Goal: Task Accomplishment & Management: Complete application form

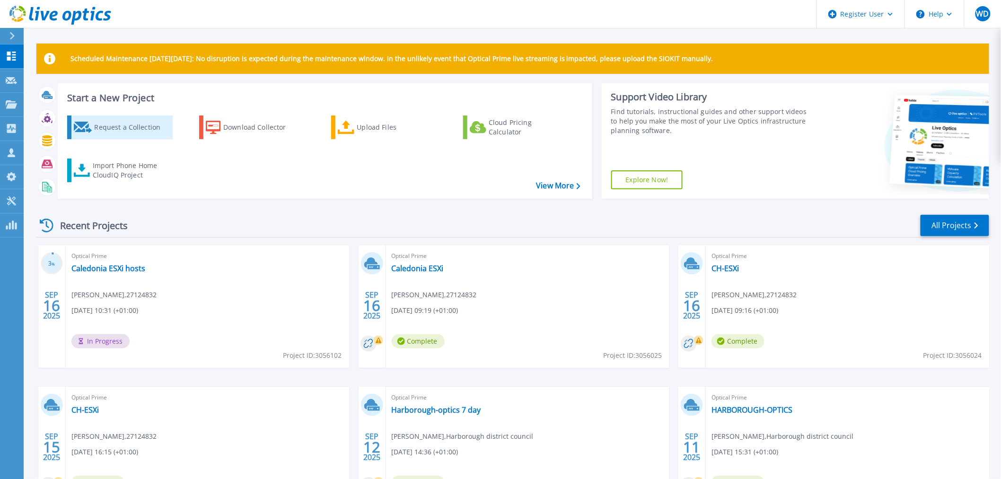
click at [135, 125] on div "Request a Collection" at bounding box center [132, 127] width 76 height 19
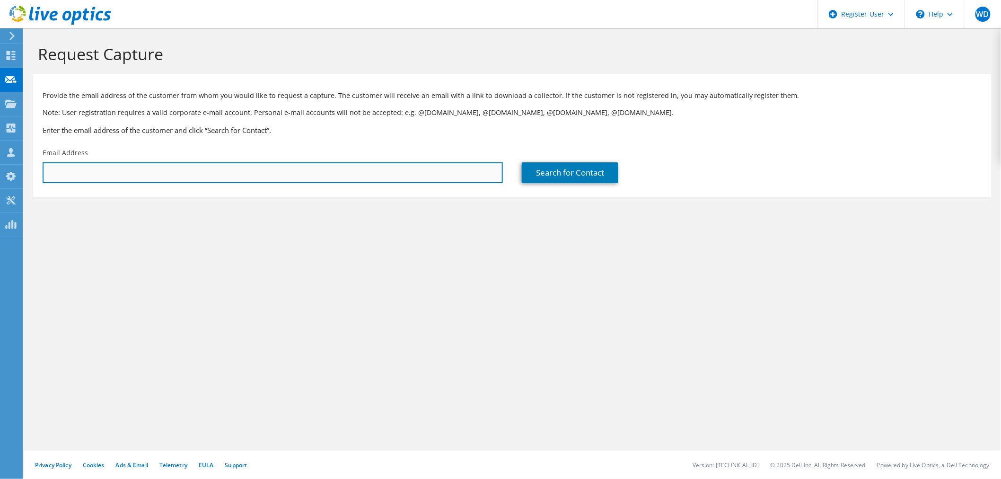
drag, startPoint x: 381, startPoint y: 180, endPoint x: 393, endPoint y: 169, distance: 16.1
click at [380, 178] on input "text" at bounding box center [273, 172] width 460 height 21
paste input "simon.palmer@gowercollegeswansea.ac.uk"
type input "simon.palmer@gowercollegeswansea.ac.uk"
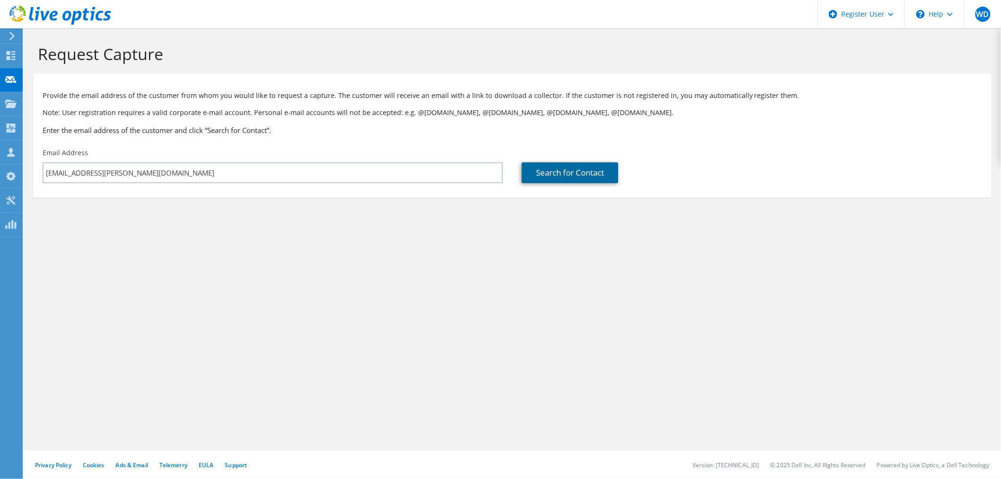
click at [584, 167] on link "Search for Contact" at bounding box center [570, 172] width 97 height 21
type input "Gower College Swansea"
type input "Simon"
type input "Palmer"
type input "United Kingdom"
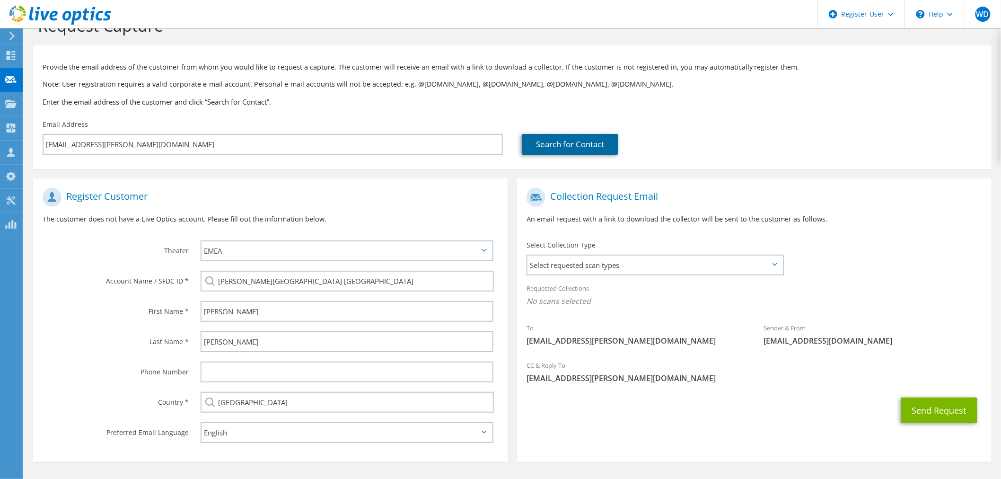
scroll to position [53, 0]
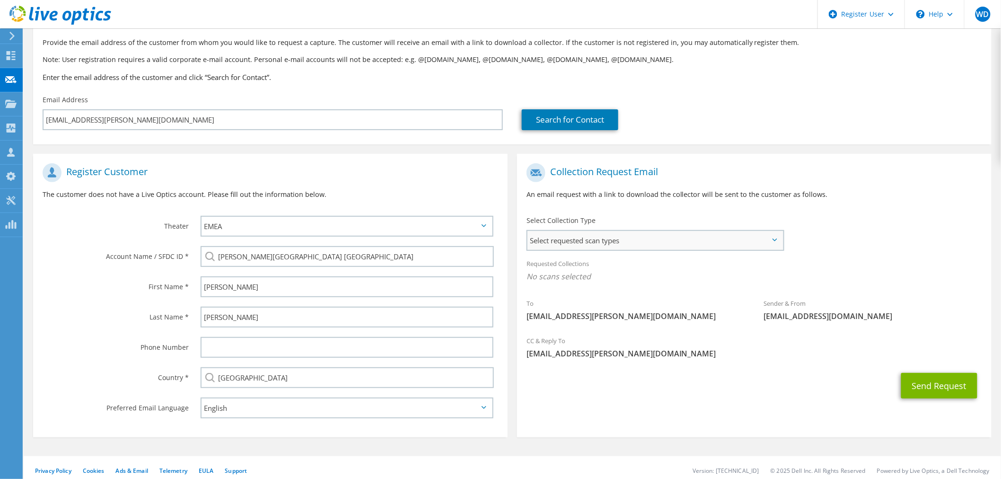
click at [651, 239] on span "Select requested scan types" at bounding box center [655, 240] width 255 height 19
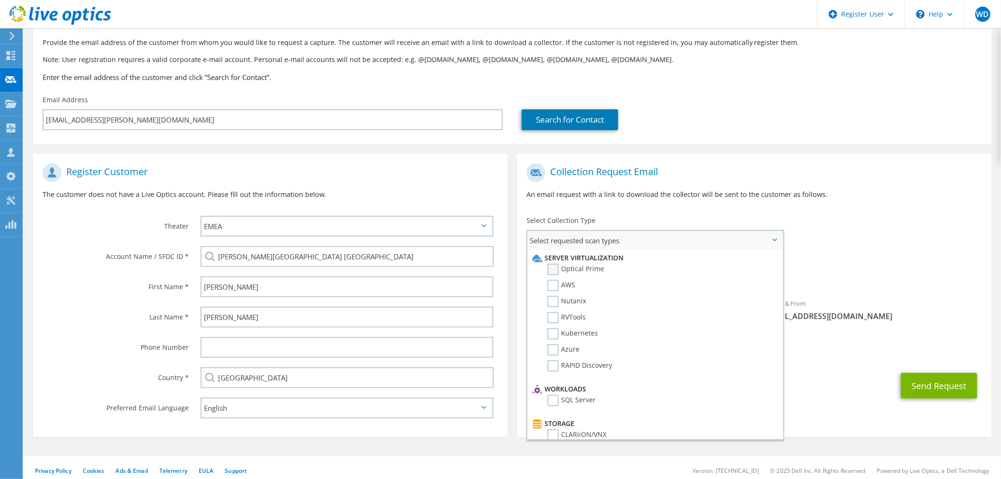
click at [573, 268] on label "Optical Prime" at bounding box center [575, 269] width 57 height 11
click at [0, 0] on input "Optical Prime" at bounding box center [0, 0] width 0 height 0
drag, startPoint x: 934, startPoint y: 382, endPoint x: 943, endPoint y: 382, distance: 9.0
click at [935, 382] on button "Send Request" at bounding box center [939, 389] width 76 height 26
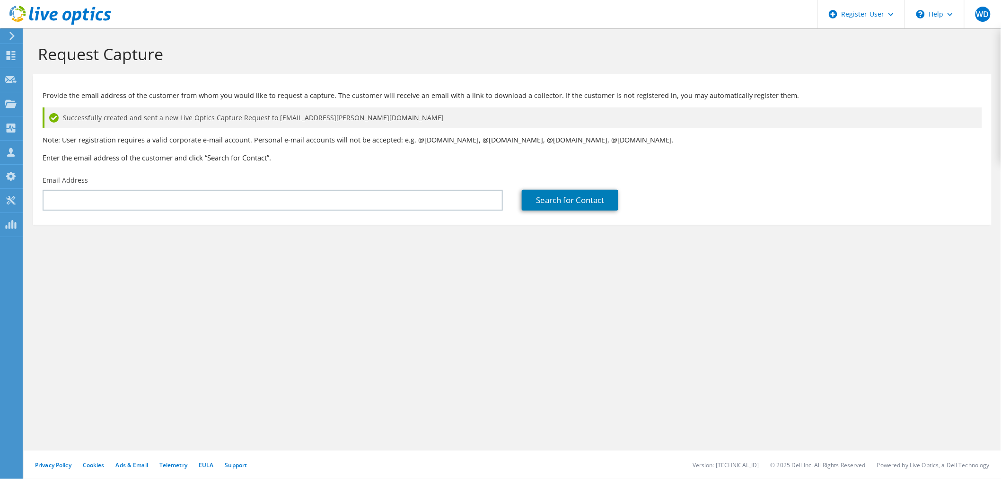
drag, startPoint x: 753, startPoint y: 264, endPoint x: 561, endPoint y: 222, distance: 196.4
click at [748, 264] on section "Request Capture Provide the email address of the customer from whom you would l…" at bounding box center [512, 150] width 977 height 244
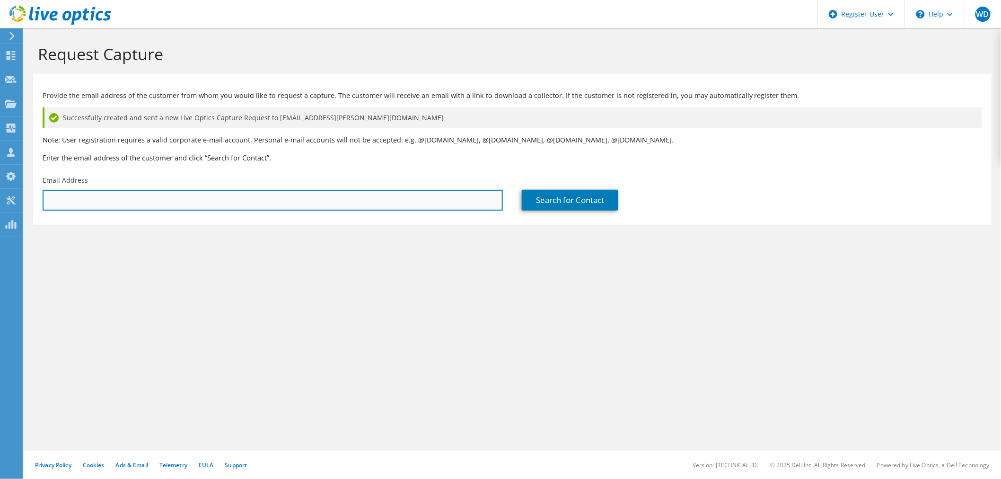
click at [235, 206] on input "text" at bounding box center [273, 200] width 460 height 21
paste input "stuart.kelly@gowercollegeswansea.ac.uk"
type input "stuart.kelly@gowercollegeswansea.ac.uk"
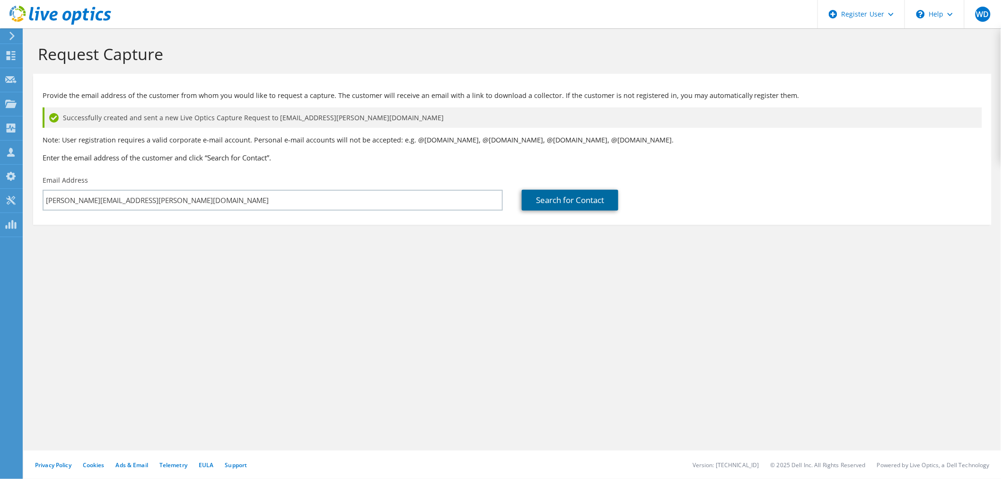
click at [554, 199] on link "Search for Contact" at bounding box center [570, 200] width 97 height 21
type input "Gower College Swansea"
type input "Stuart"
type input "Kelly"
type input "United Kingdom"
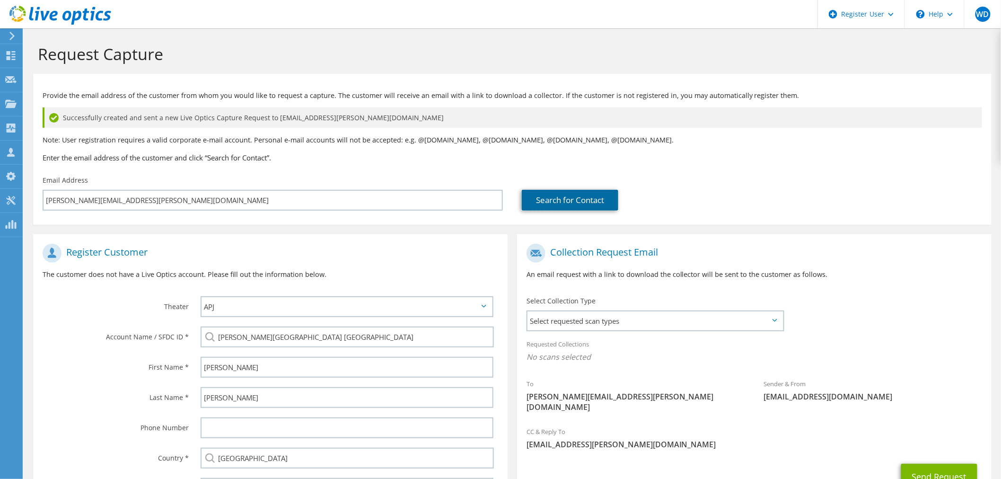
scroll to position [80, 0]
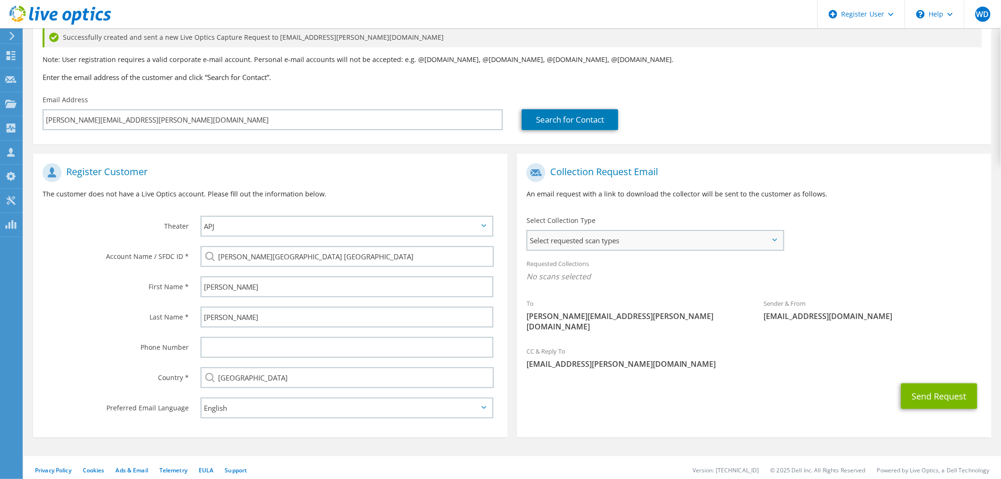
click at [637, 239] on span "Select requested scan types" at bounding box center [655, 240] width 255 height 19
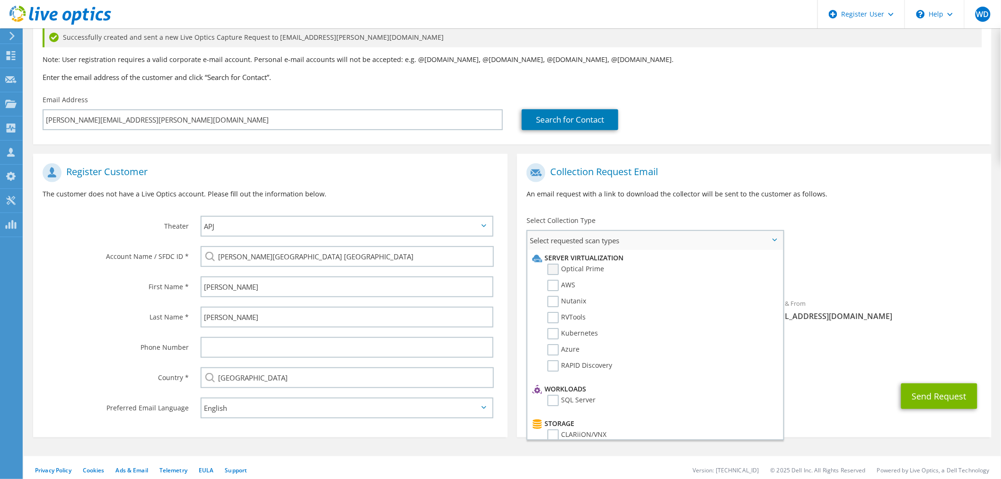
click at [577, 267] on label "Optical Prime" at bounding box center [575, 269] width 57 height 11
click at [0, 0] on input "Optical Prime" at bounding box center [0, 0] width 0 height 0
click at [947, 387] on button "Send Request" at bounding box center [939, 399] width 76 height 26
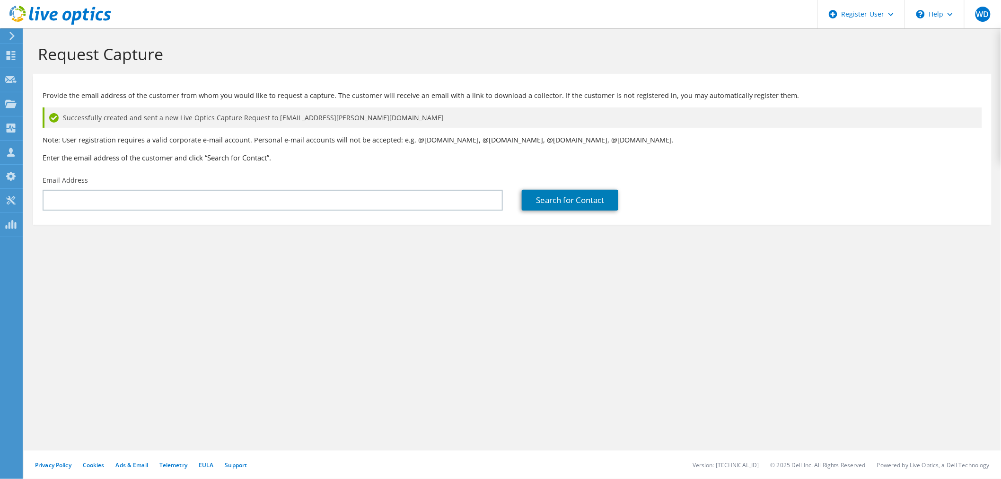
click at [355, 343] on div "Request Capture Provide the email address of the customer from whom you would l…" at bounding box center [512, 253] width 977 height 450
